Goal: Transaction & Acquisition: Purchase product/service

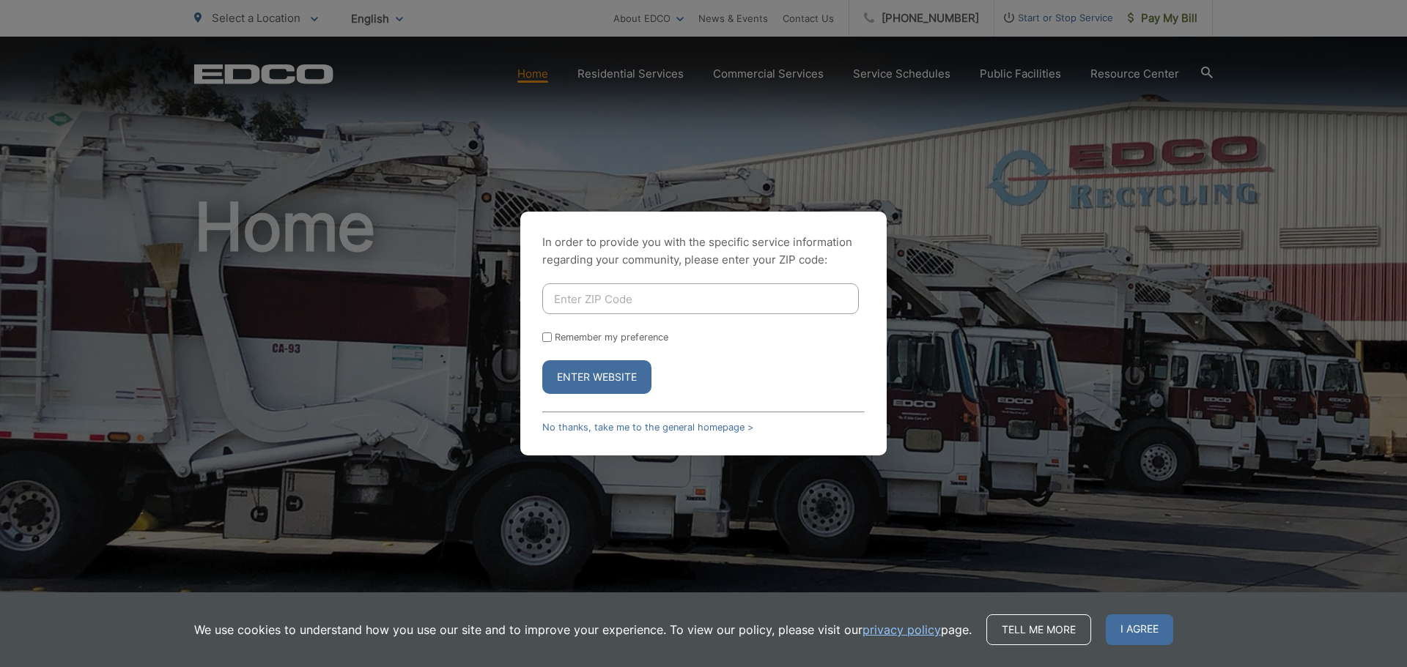
click at [686, 297] on input "Enter ZIP Code" at bounding box center [700, 299] width 317 height 31
type input "91962"
click at [577, 377] on button "Enter Website" at bounding box center [596, 377] width 109 height 34
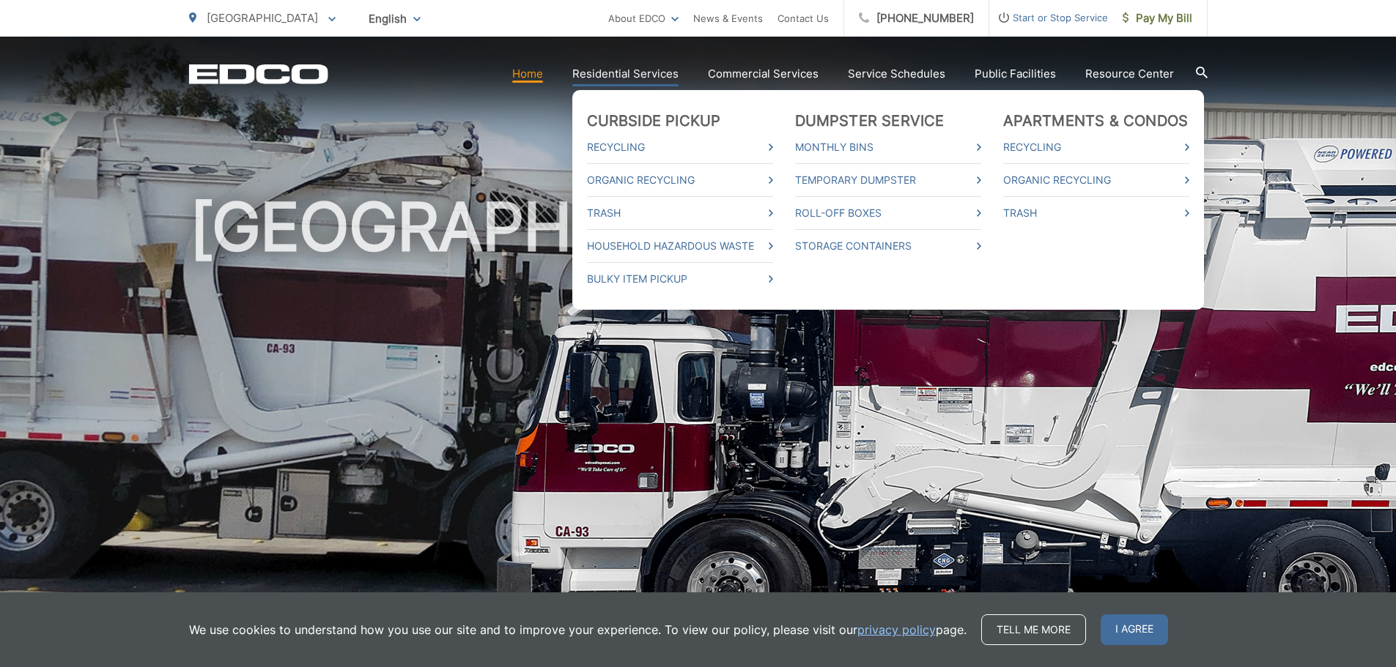
click at [650, 78] on link "Residential Services" at bounding box center [625, 74] width 106 height 18
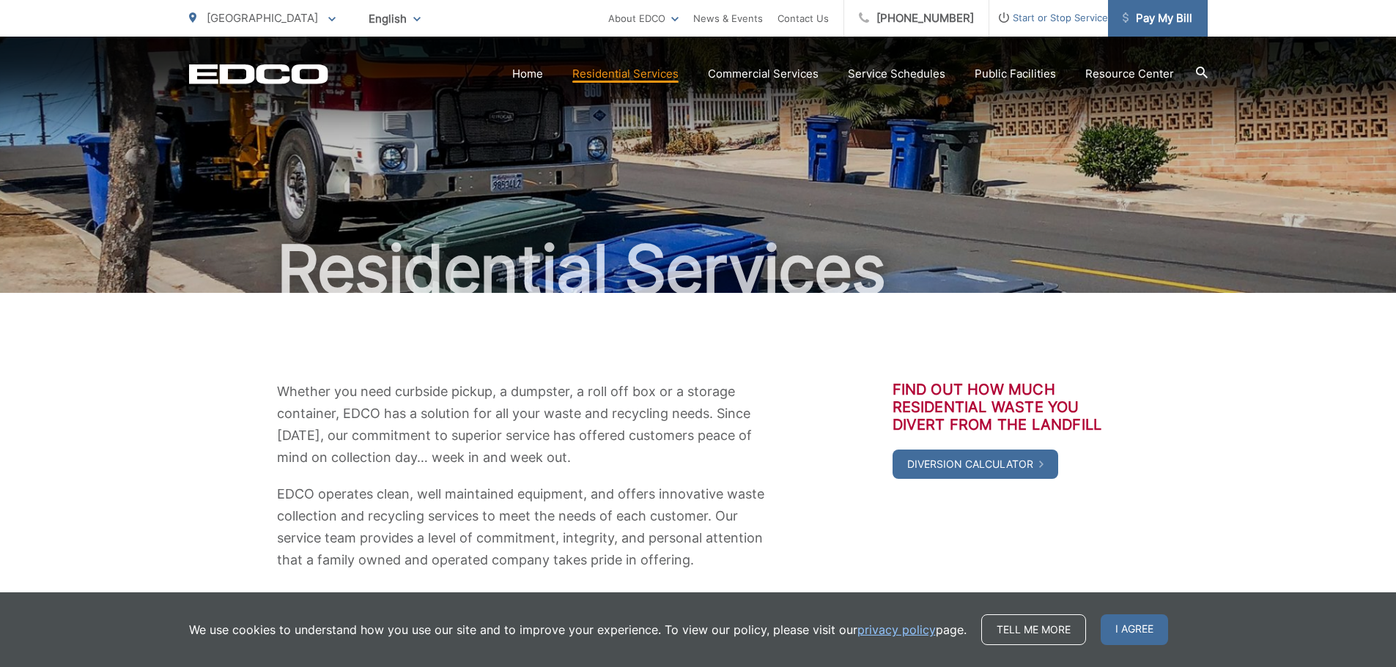
click at [1144, 11] on span "Pay My Bill" at bounding box center [1157, 19] width 70 height 18
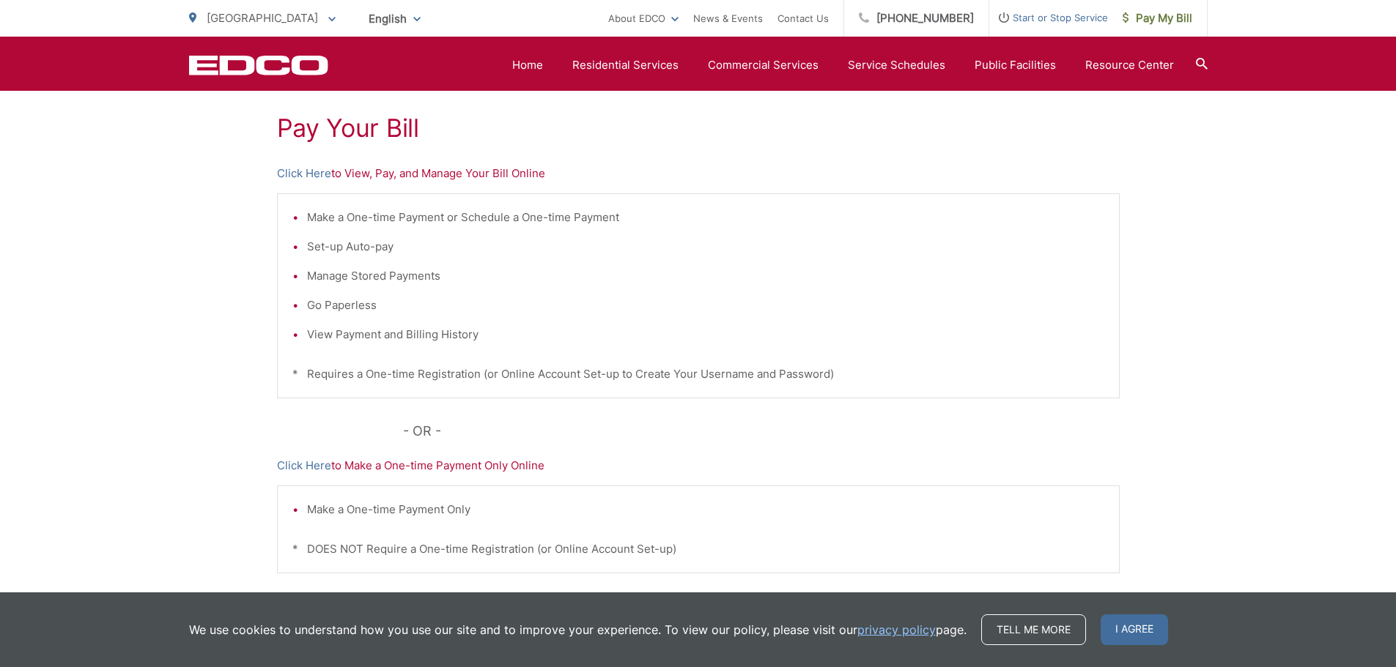
scroll to position [293, 0]
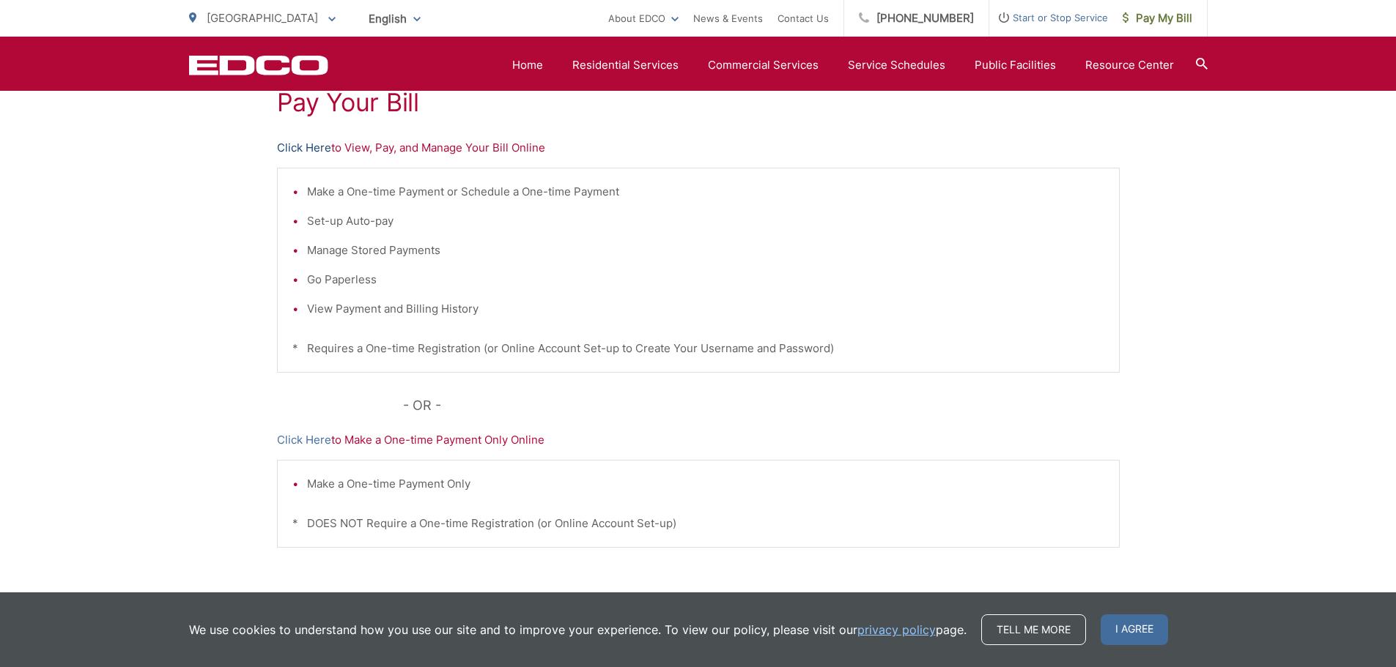
click at [311, 149] on link "Click Here" at bounding box center [304, 148] width 54 height 18
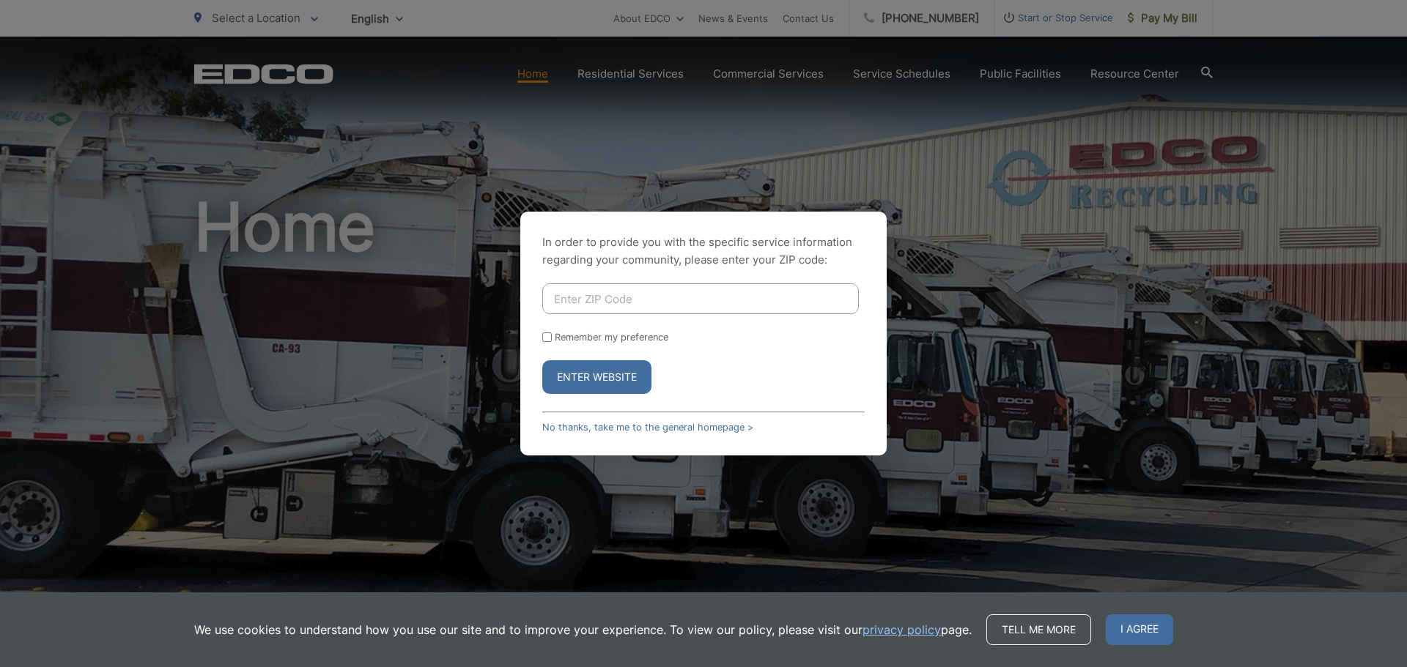
click at [609, 293] on input "Enter ZIP Code" at bounding box center [700, 299] width 317 height 31
type input "91962"
click at [611, 381] on button "Enter Website" at bounding box center [596, 377] width 109 height 34
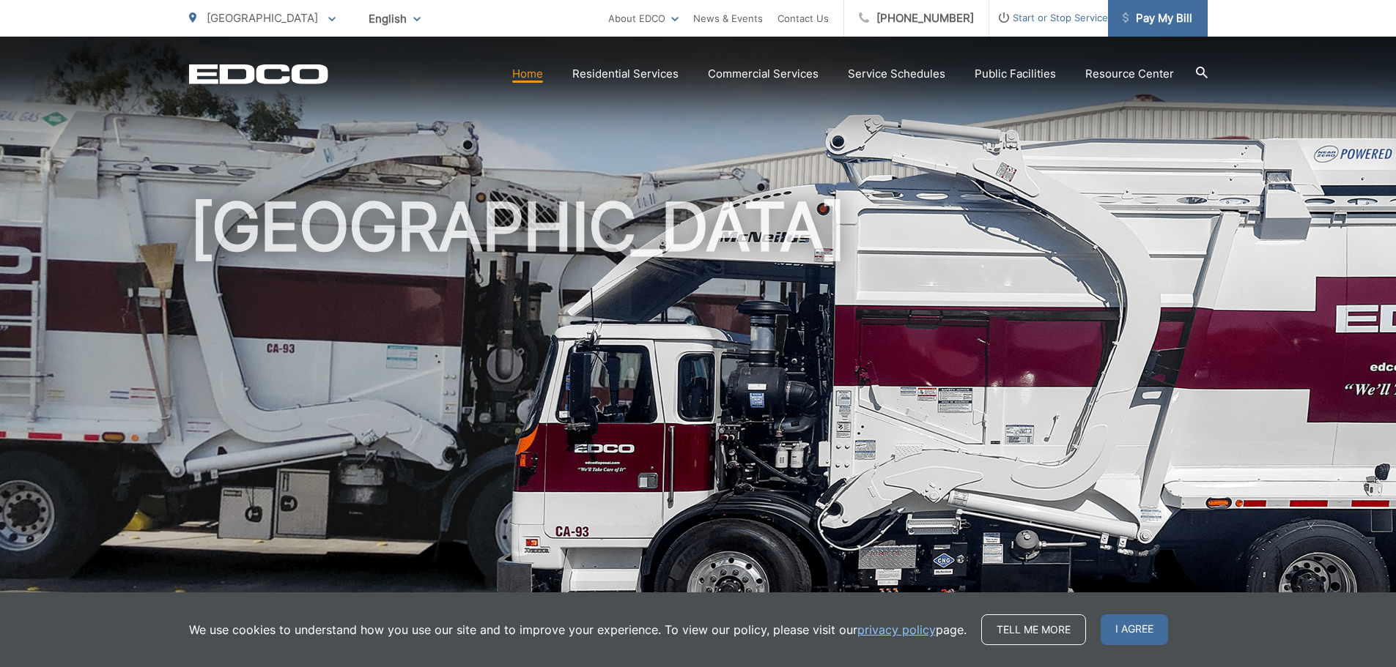
click at [1173, 13] on span "Pay My Bill" at bounding box center [1157, 19] width 70 height 18
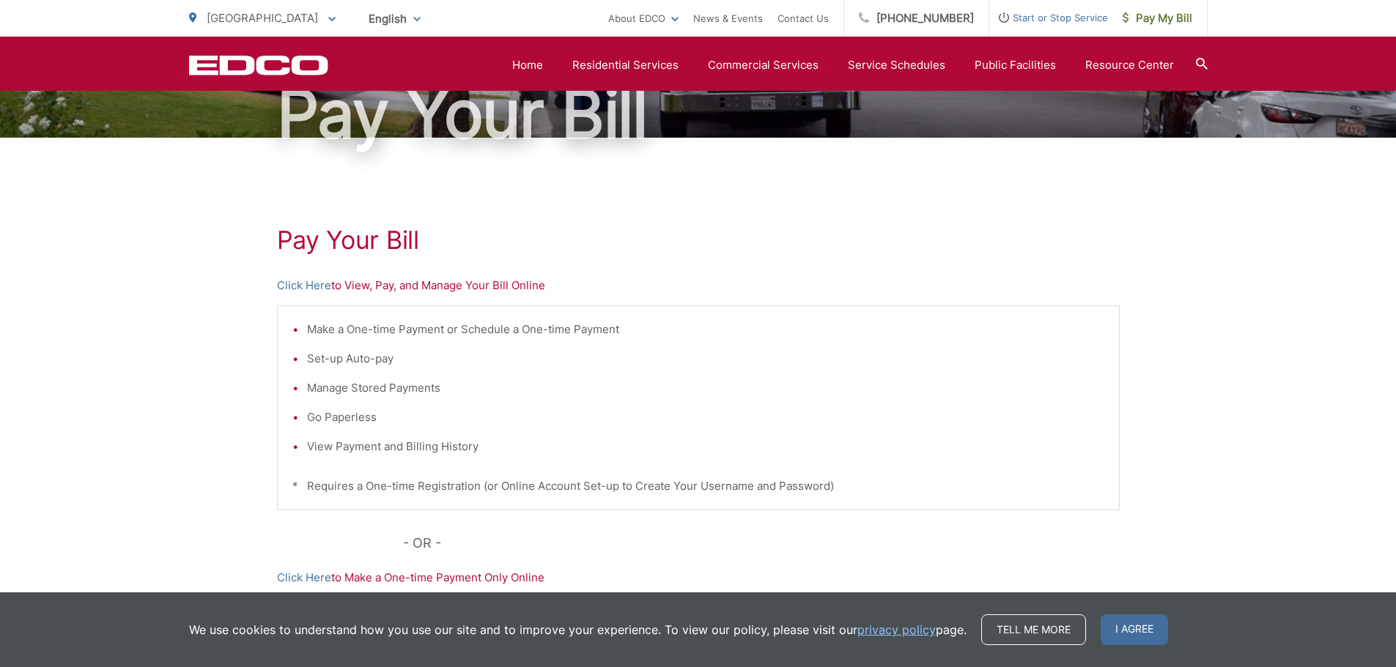
scroll to position [155, 0]
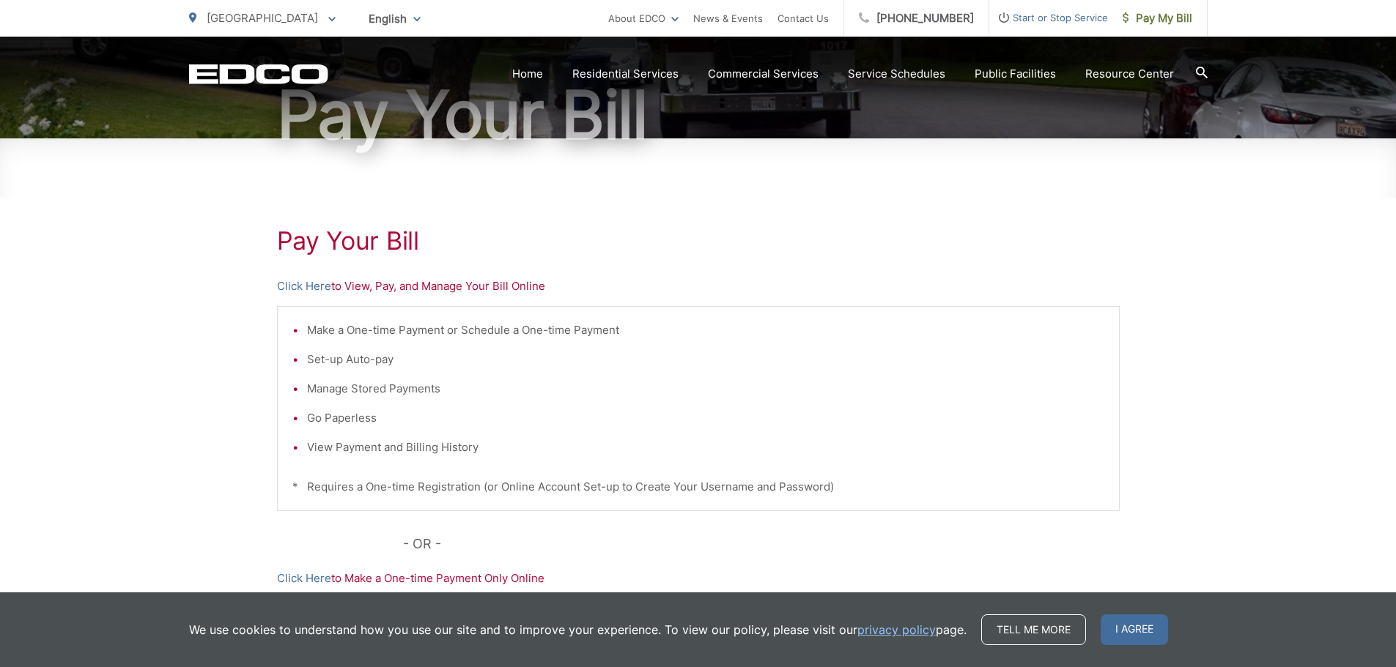
click at [500, 284] on p "Click Here to View, Pay, and Manage Your Bill Online" at bounding box center [698, 287] width 843 height 18
click at [465, 289] on p "Click Here to View, Pay, and Manage Your Bill Online" at bounding box center [698, 287] width 843 height 18
click at [297, 286] on link "Click Here" at bounding box center [304, 287] width 54 height 18
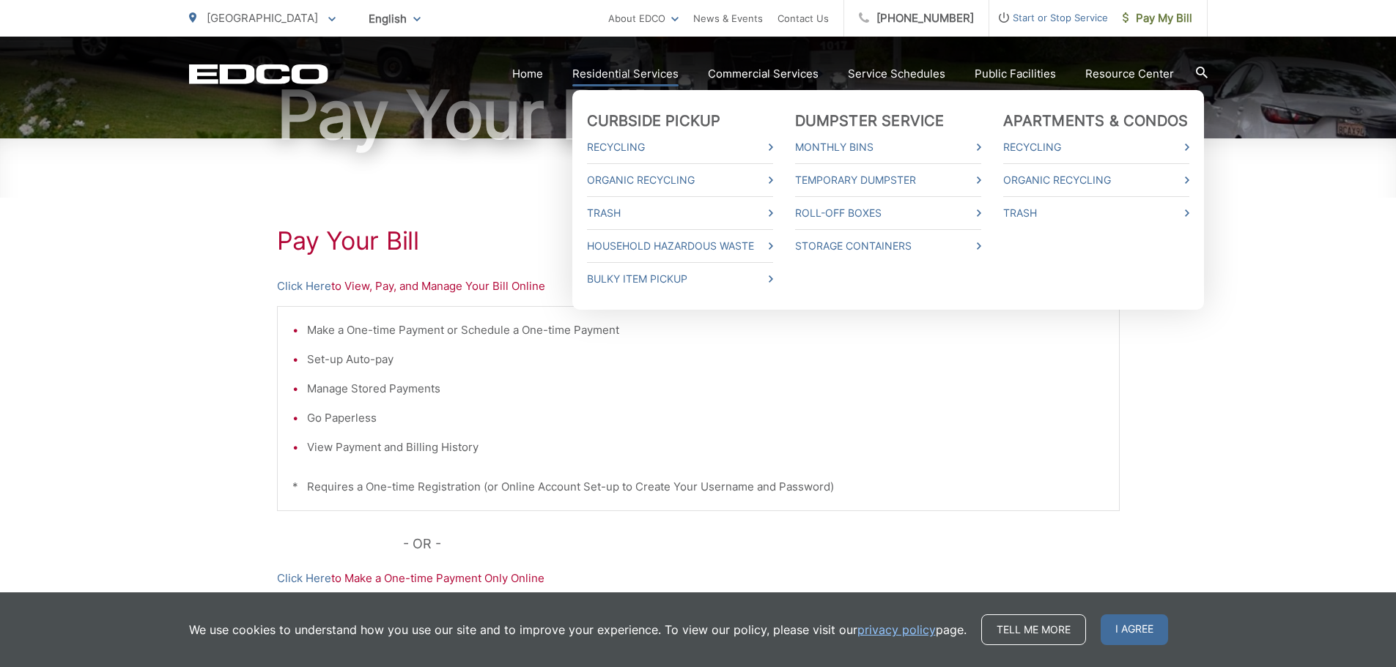
click at [640, 73] on link "Residential Services" at bounding box center [625, 74] width 106 height 18
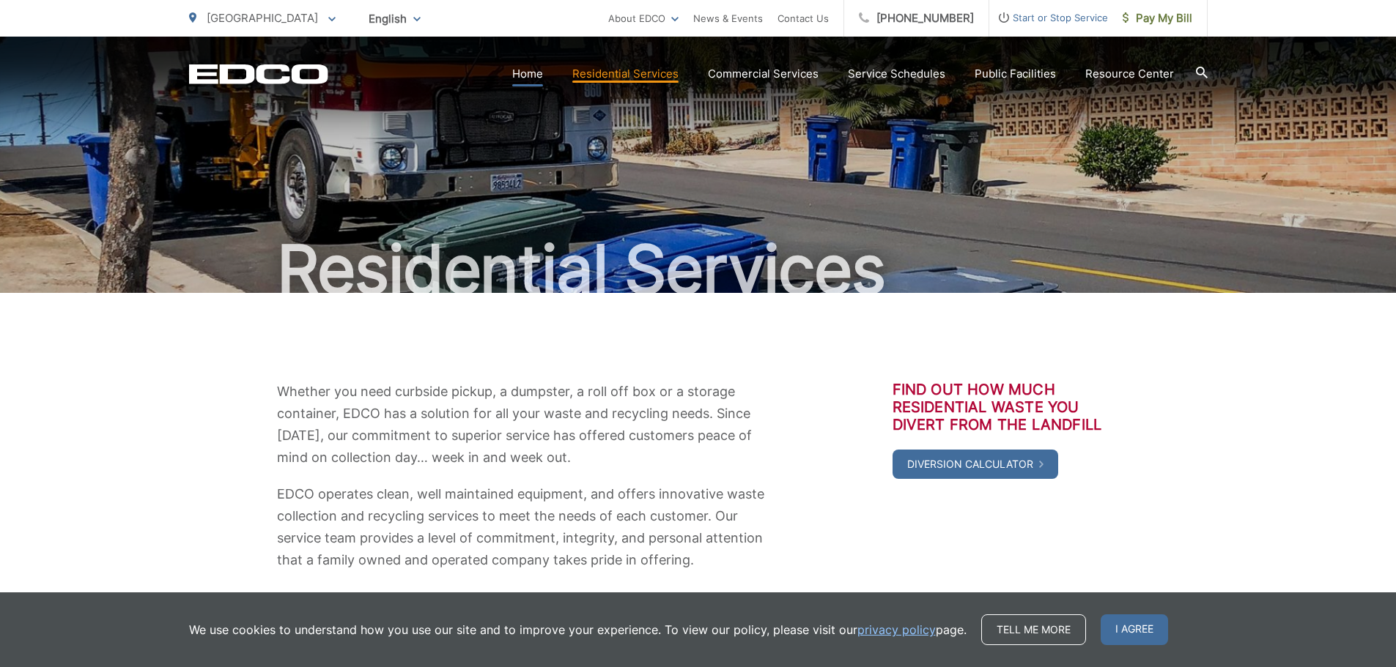
click at [536, 66] on link "Home" at bounding box center [527, 74] width 31 height 18
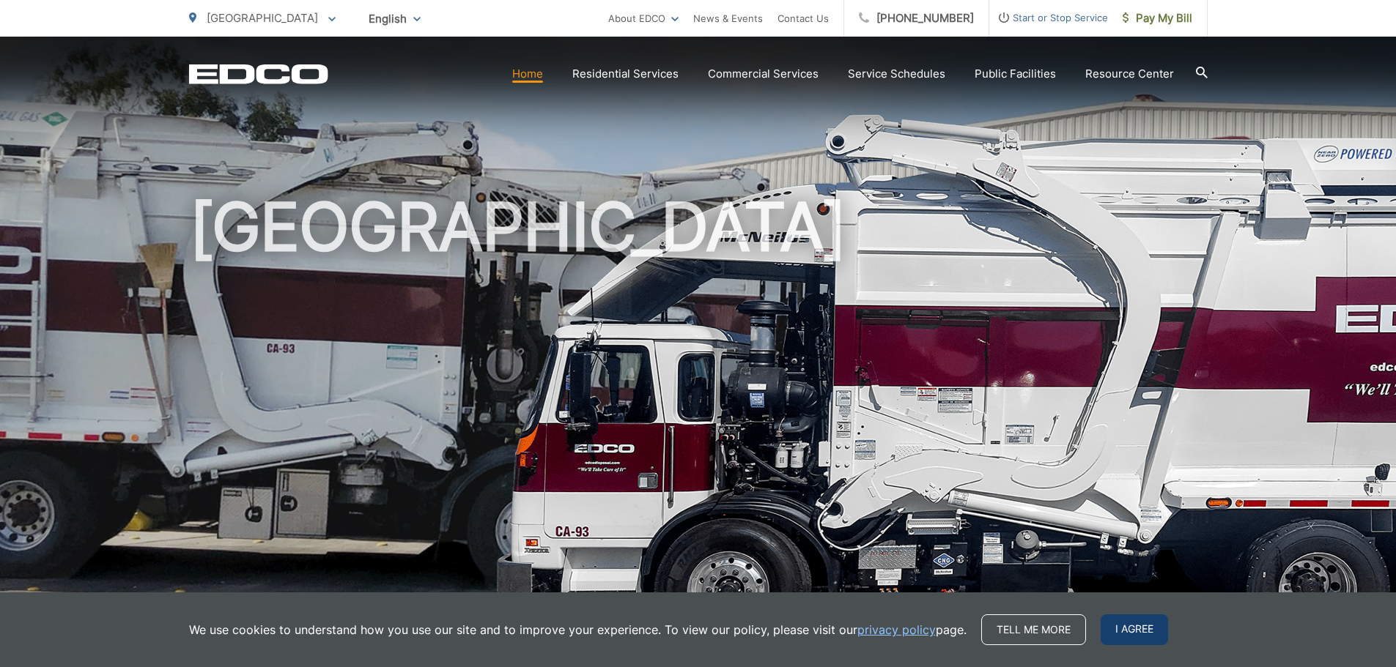
click at [1132, 632] on span "I agree" at bounding box center [1133, 630] width 67 height 31
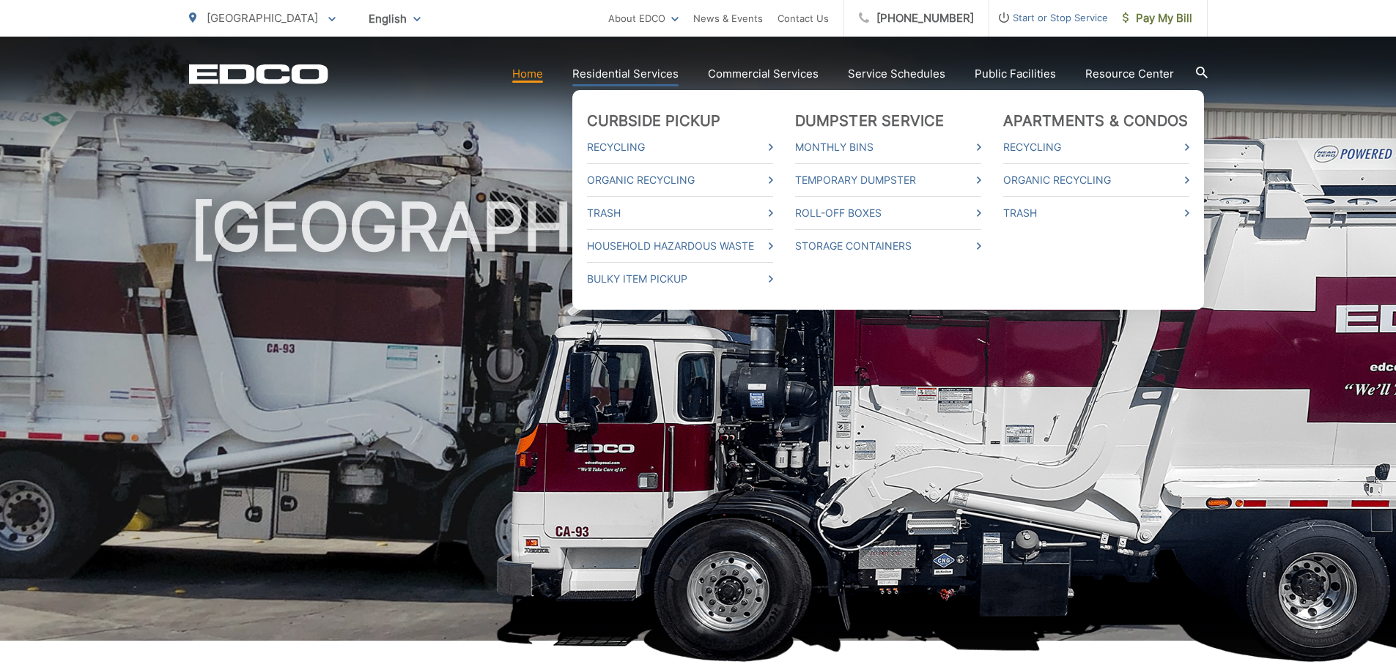
click at [617, 72] on link "Residential Services" at bounding box center [625, 74] width 106 height 18
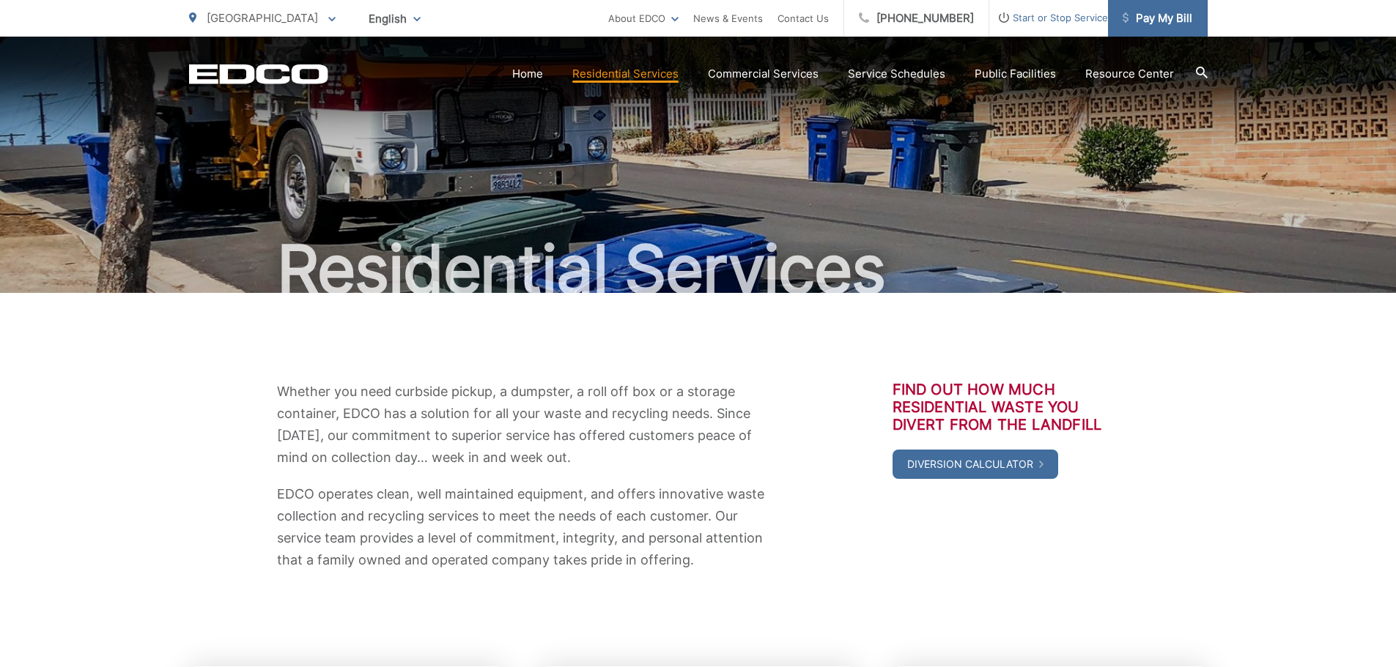
click at [1156, 23] on span "Pay My Bill" at bounding box center [1157, 19] width 70 height 18
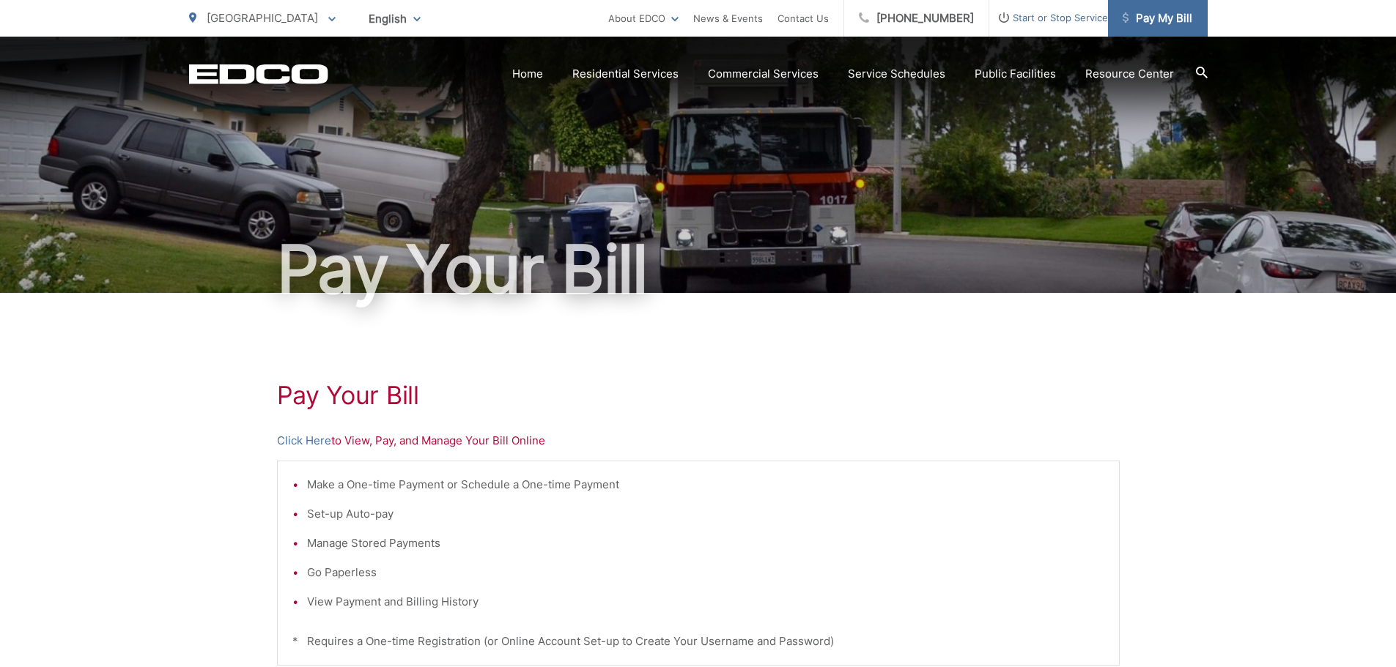
click at [1143, 16] on span "Pay My Bill" at bounding box center [1157, 19] width 70 height 18
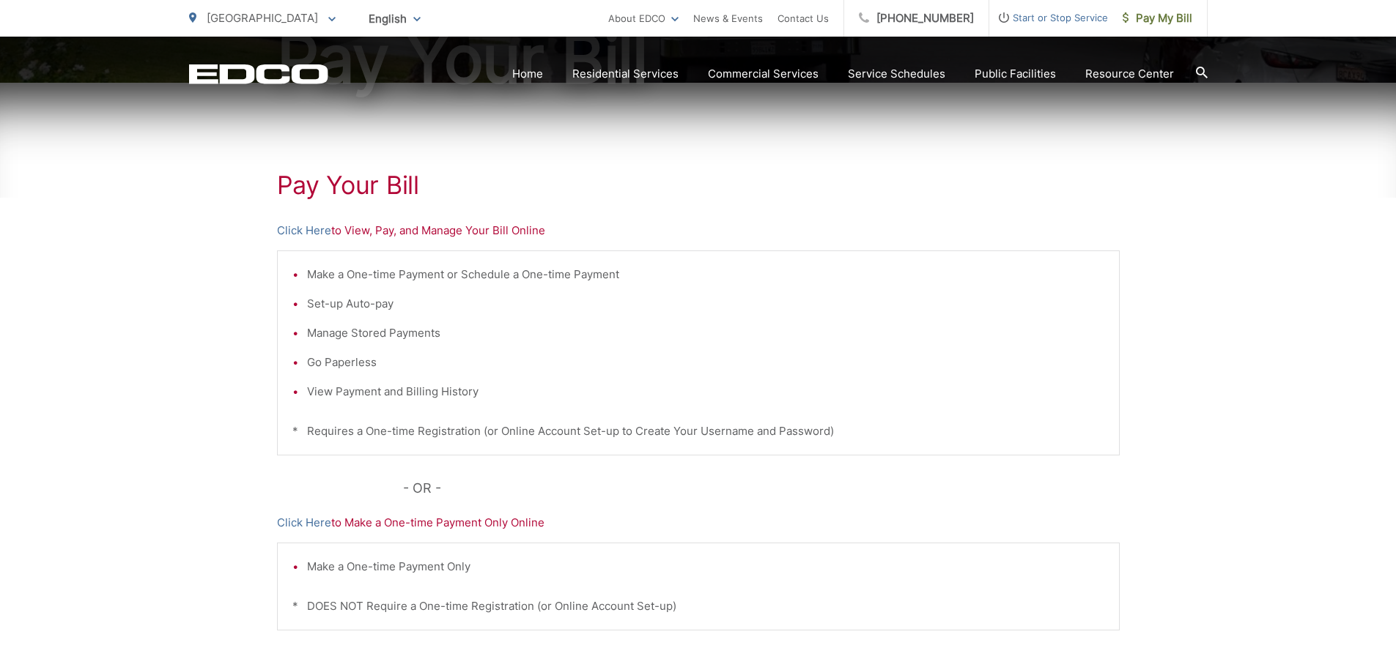
scroll to position [220, 0]
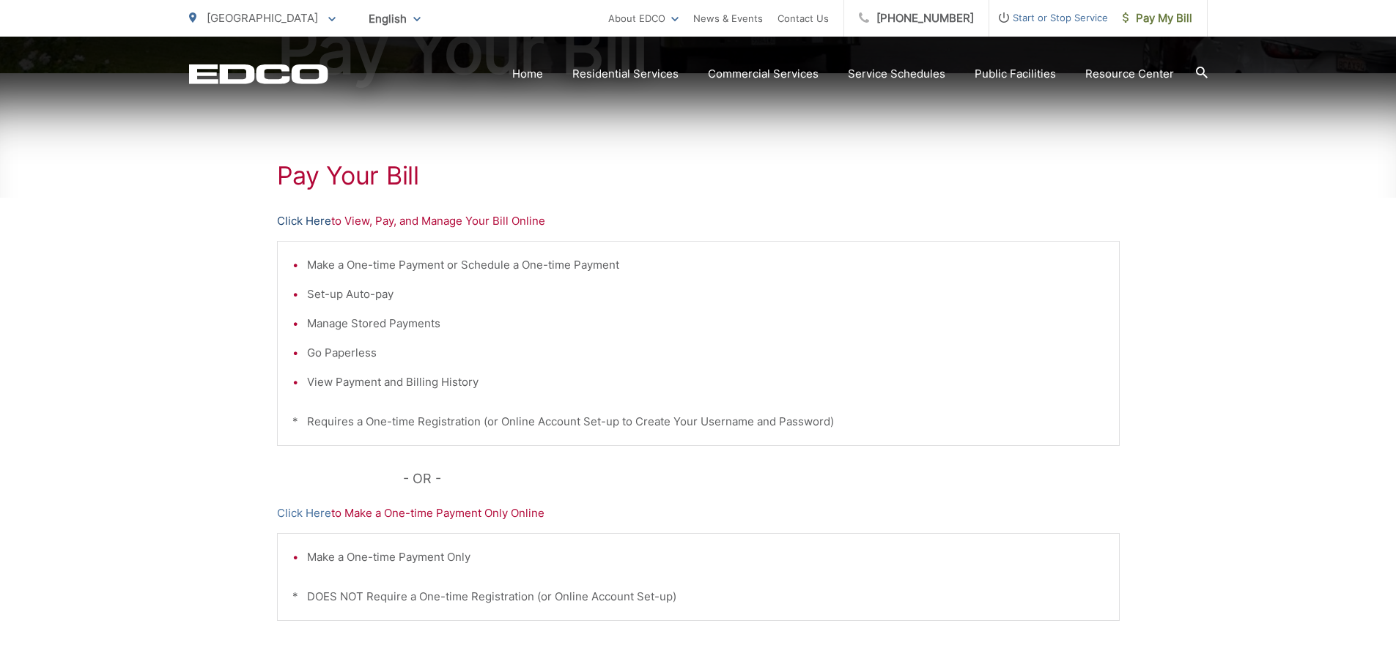
click at [293, 216] on link "Click Here" at bounding box center [304, 221] width 54 height 18
